Goal: Task Accomplishment & Management: Use online tool/utility

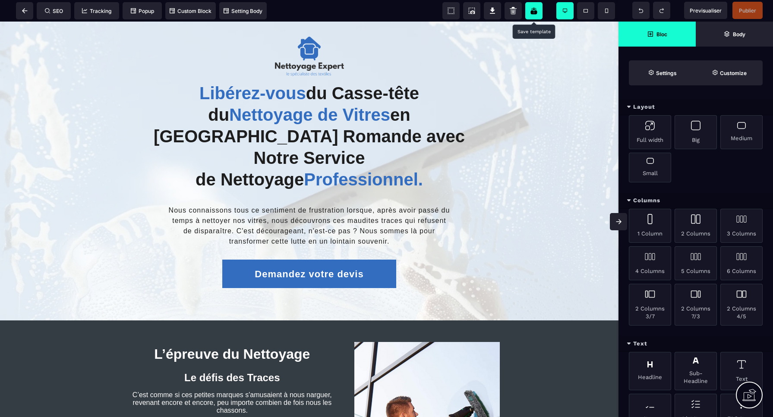
click at [536, 13] on icon at bounding box center [533, 10] width 6 height 7
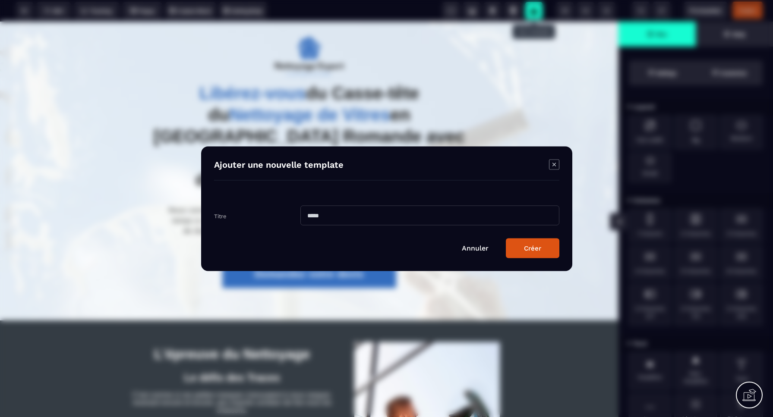
click at [475, 249] on link "Annuler" at bounding box center [475, 248] width 27 height 8
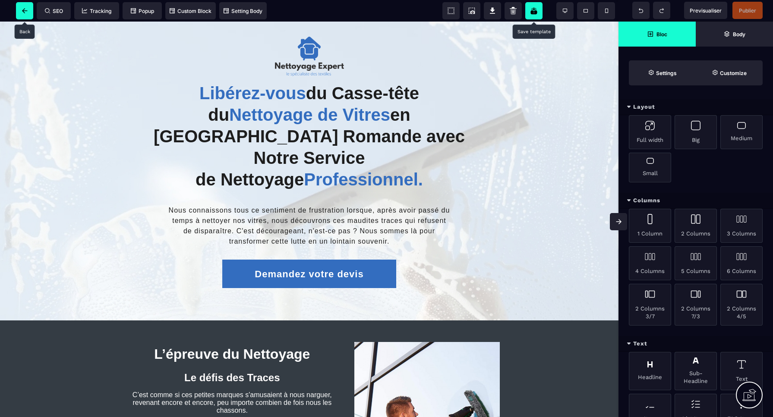
click at [22, 13] on icon at bounding box center [25, 10] width 6 height 5
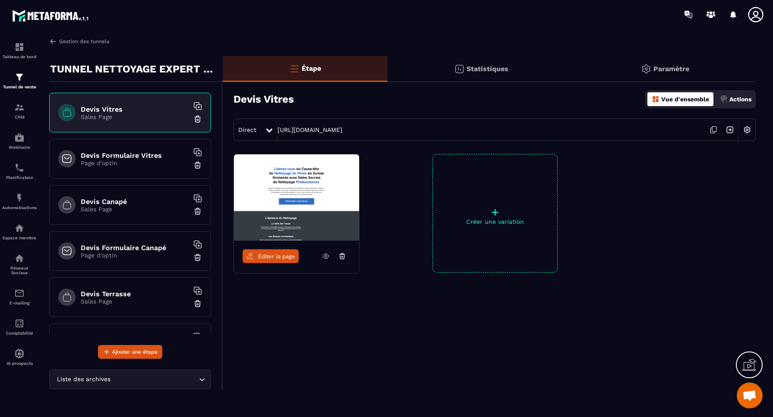
click at [57, 41] on link "Gestion des tunnels" at bounding box center [79, 42] width 60 height 8
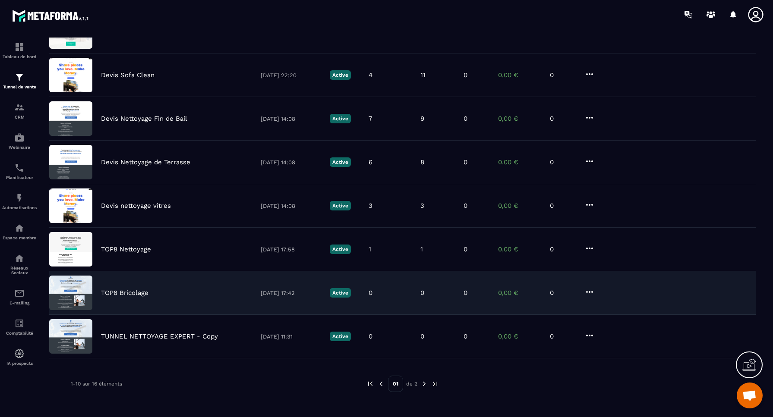
scroll to position [191, 0]
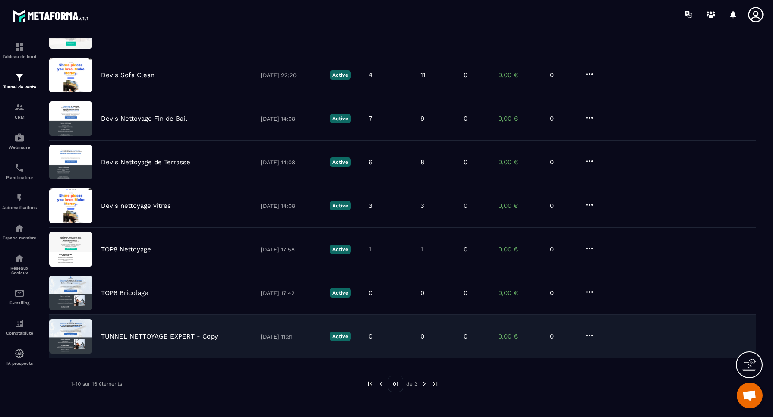
click at [590, 335] on icon at bounding box center [589, 336] width 10 height 10
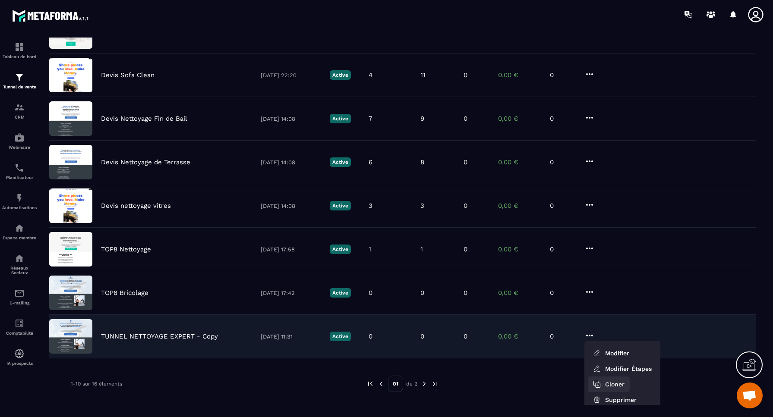
click at [617, 385] on button "Cloner" at bounding box center [609, 385] width 42 height 16
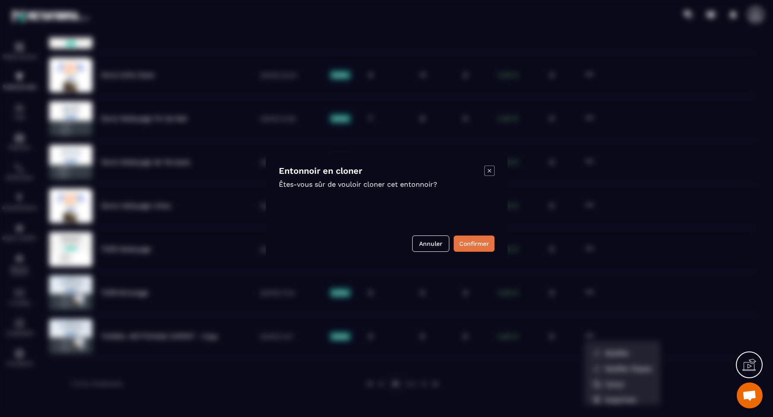
click at [477, 243] on button "Confirmer" at bounding box center [474, 244] width 41 height 16
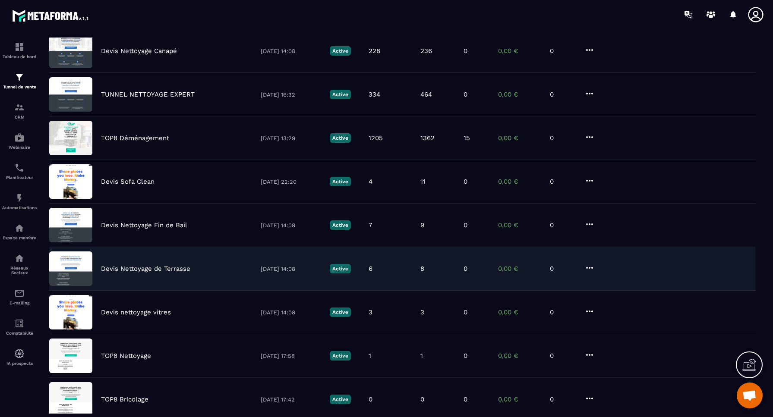
scroll to position [130, 0]
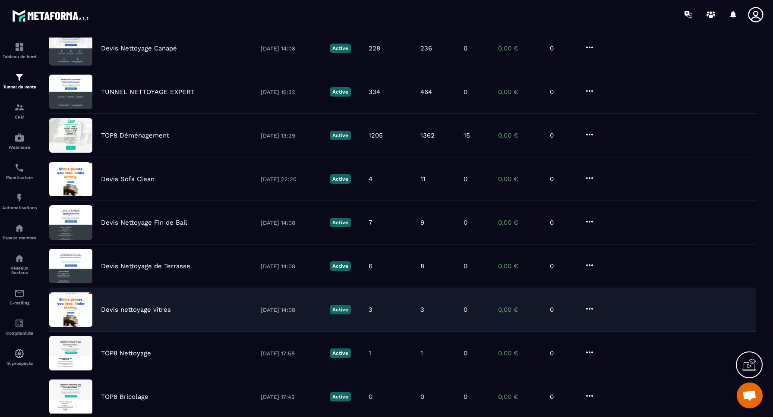
click at [143, 310] on p "Devis nettoyage vitres" at bounding box center [136, 310] width 70 height 8
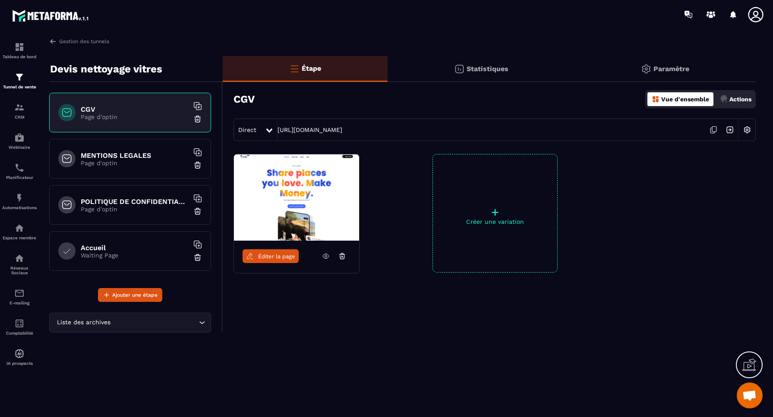
click at [274, 258] on span "Éditer la page" at bounding box center [276, 256] width 37 height 6
